Goal: Information Seeking & Learning: Find specific fact

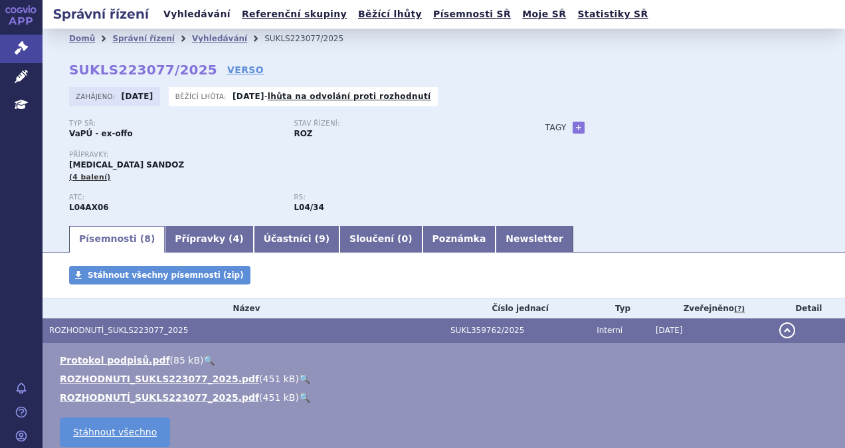
click at [201, 21] on link "Vyhledávání" at bounding box center [196, 14] width 75 height 18
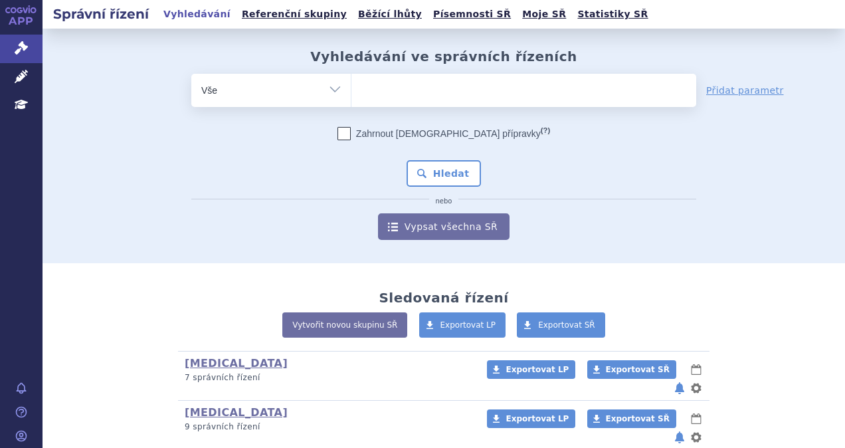
click at [383, 90] on ul at bounding box center [523, 88] width 345 height 28
click at [351, 90] on select at bounding box center [351, 89] width 1 height 33
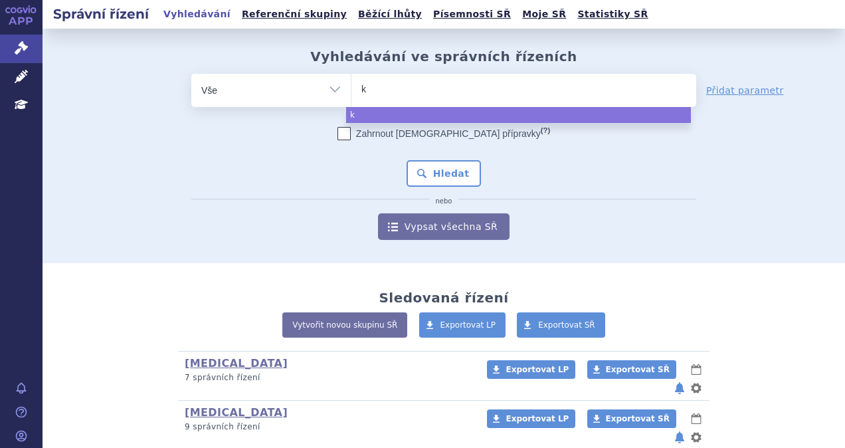
type input "ke"
type input "key"
type input "keytr"
type input "keytru"
type input "keytrud"
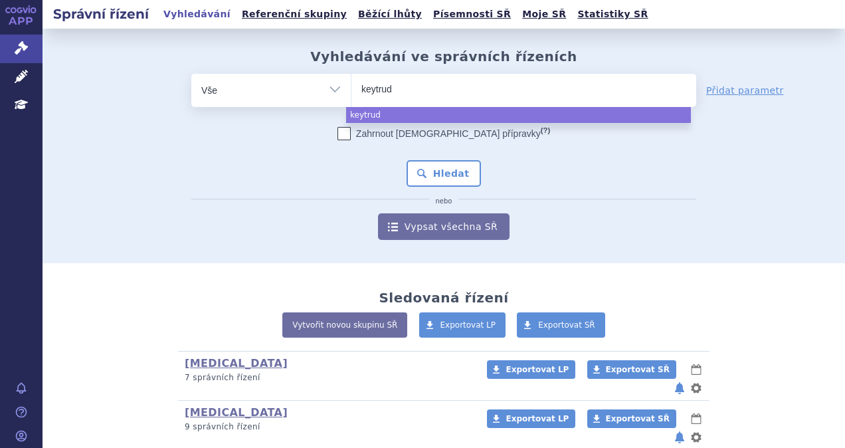
type input "keytruda"
select select "keytruda"
click at [452, 169] on button "Hledat" at bounding box center [444, 173] width 75 height 27
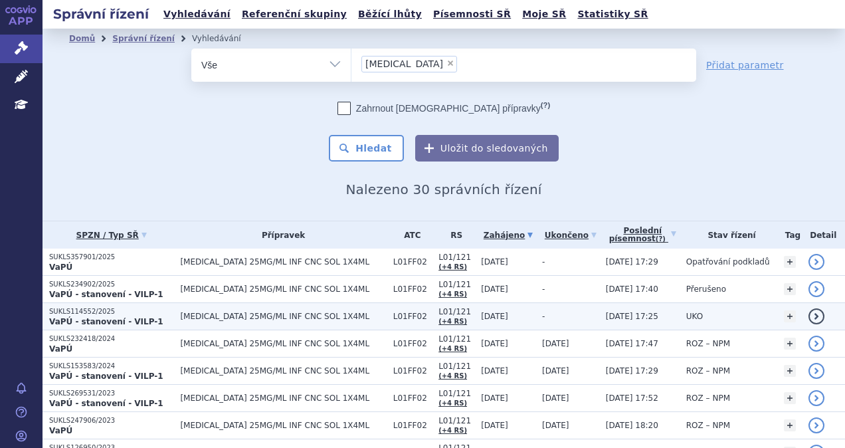
click at [158, 307] on p "SUKLS114552/2025" at bounding box center [111, 311] width 124 height 9
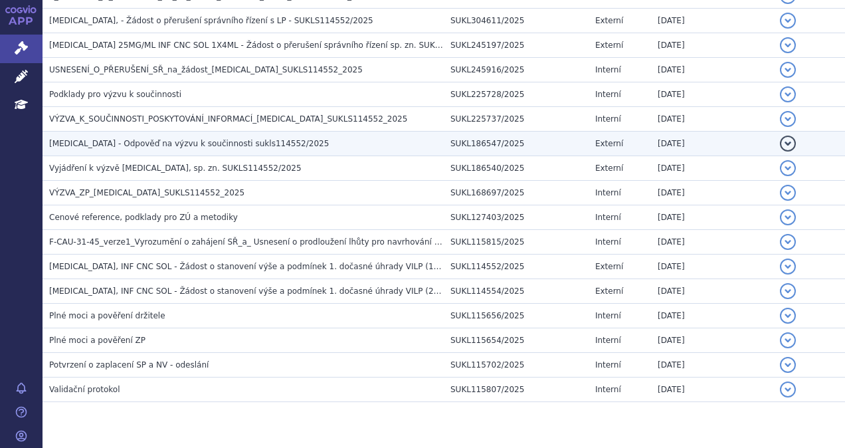
scroll to position [524, 0]
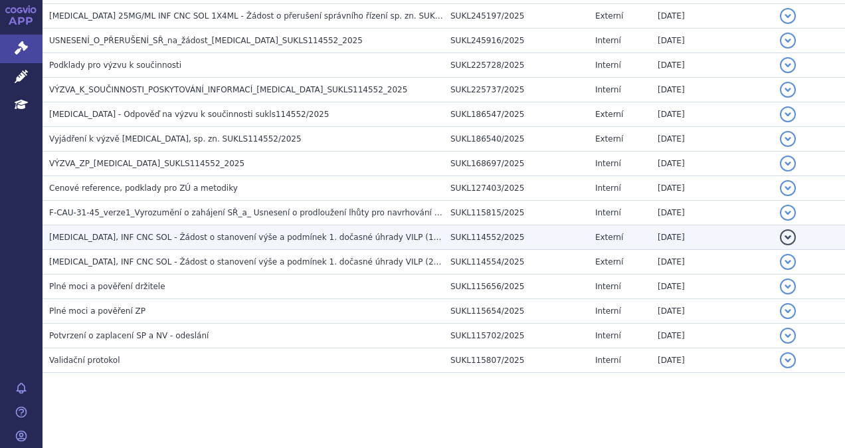
click at [246, 237] on span "[MEDICAL_DATA], INF CNC SOL - Žádost o stanovení výše a podmínek 1. dočasné úhr…" at bounding box center [246, 237] width 395 height 9
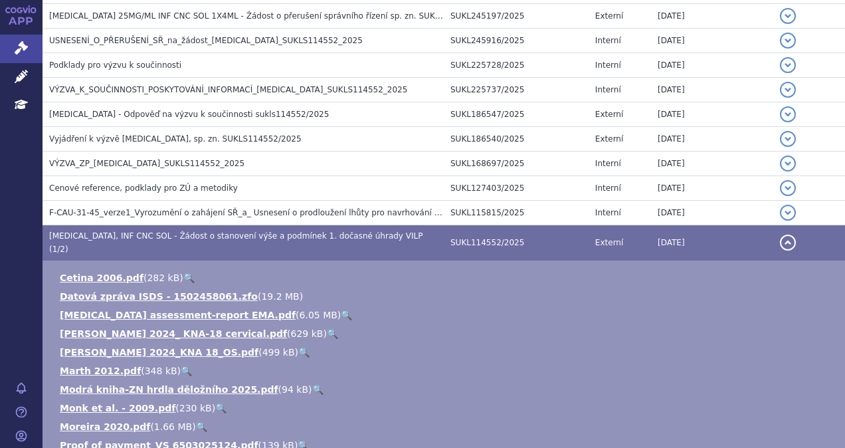
click at [252, 235] on span "[MEDICAL_DATA], INF CNC SOL - Žádost o stanovení výše a podmínek 1. dočasné úhr…" at bounding box center [235, 242] width 373 height 23
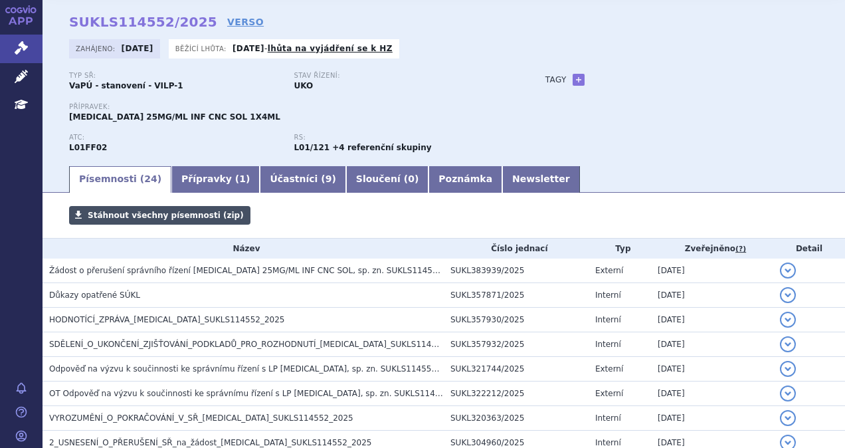
scroll to position [0, 0]
